Goal: Answer question/provide support: Share knowledge or assist other users

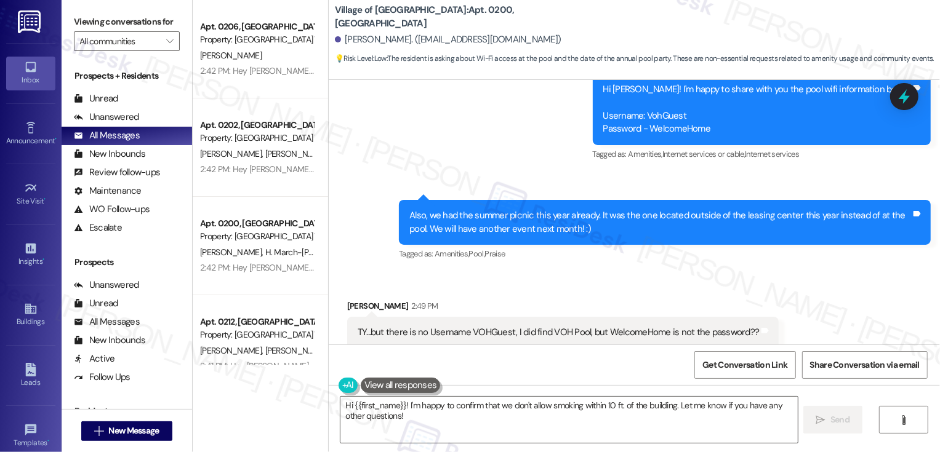
scroll to position [13557, 0]
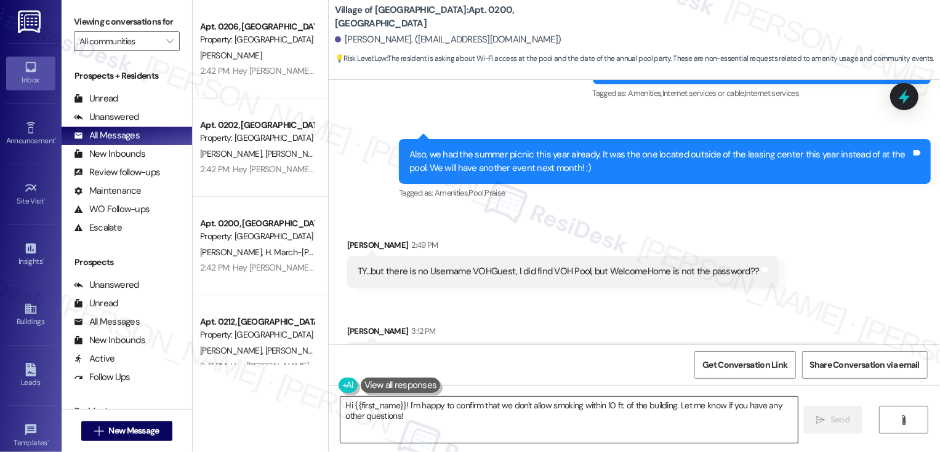
click at [505, 423] on textarea "Hi {{first_name}}! I'm happy to confirm that we don't allow smoking within 10 f…" at bounding box center [568, 420] width 457 height 46
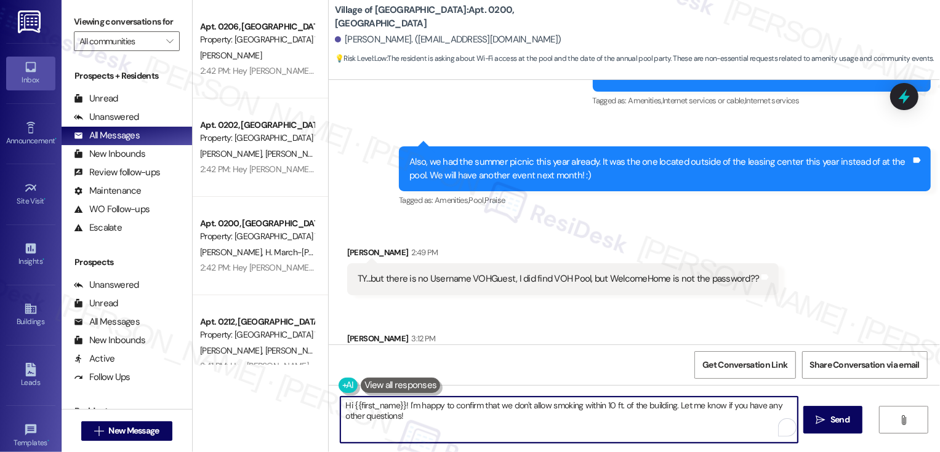
scroll to position [13549, 0]
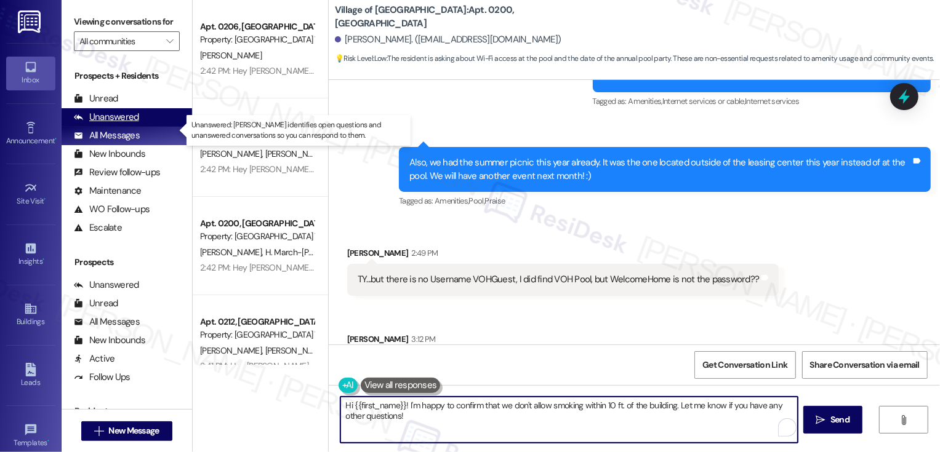
click at [147, 127] on div "Unanswered (0)" at bounding box center [127, 117] width 130 height 18
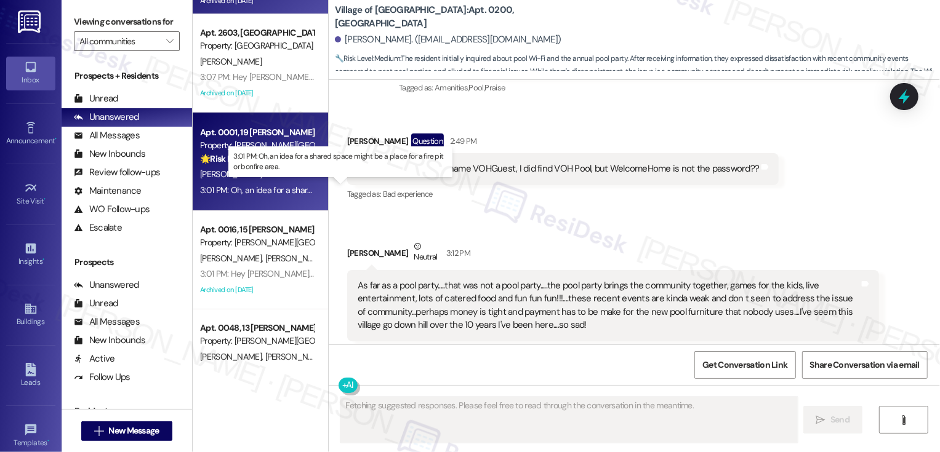
scroll to position [127, 0]
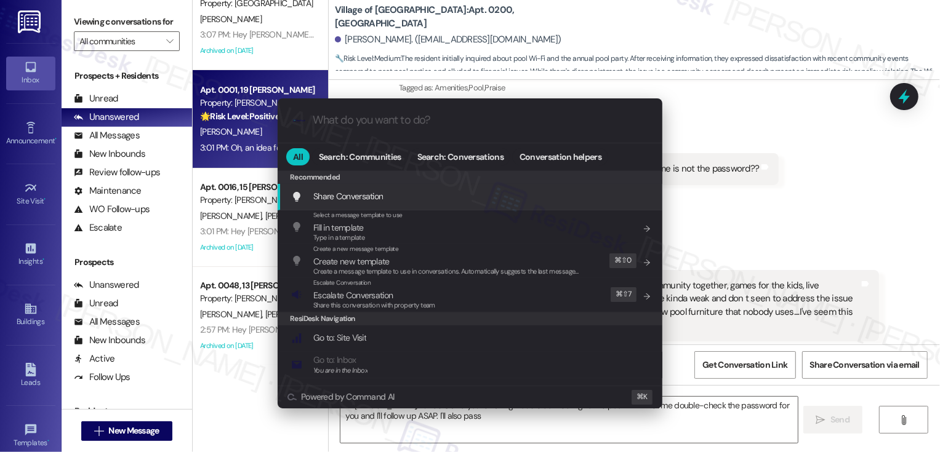
type textarea "Hi [PERSON_NAME], I understand you're having trouble connecting to the pool Wi-…"
type input "s"
type textarea "Hi [PERSON_NAME], I understand you're having trouble connecting to the pool Wi-…"
type input "sla"
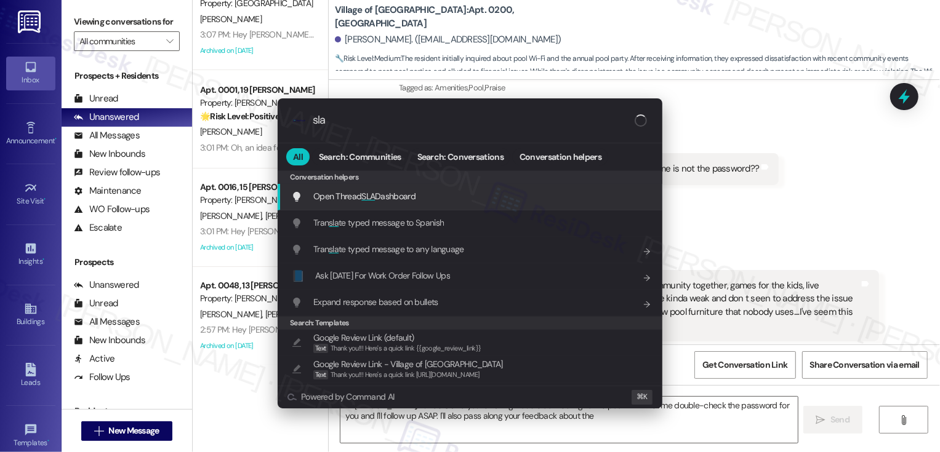
click at [344, 196] on span "Open Thread SLA Dashboard" at bounding box center [364, 196] width 102 height 11
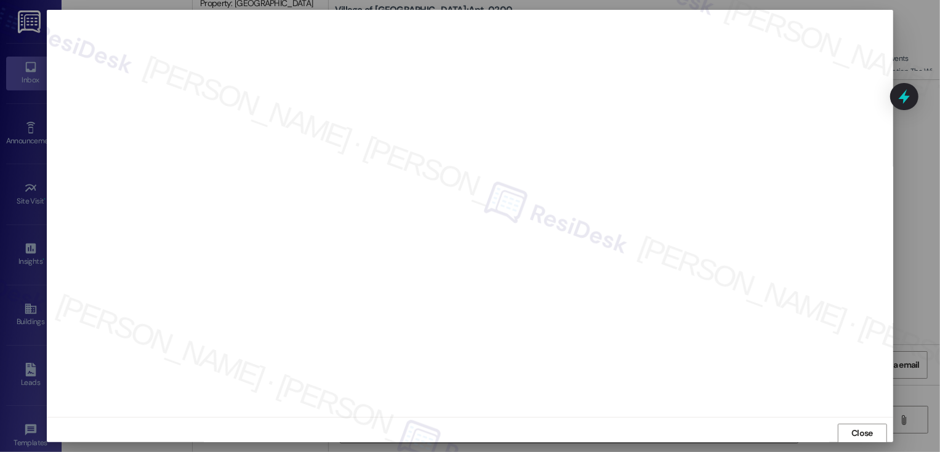
type textarea "Hi [PERSON_NAME], I understand you're having trouble connecting to the pool Wi-…"
